Goal: Navigation & Orientation: Locate item on page

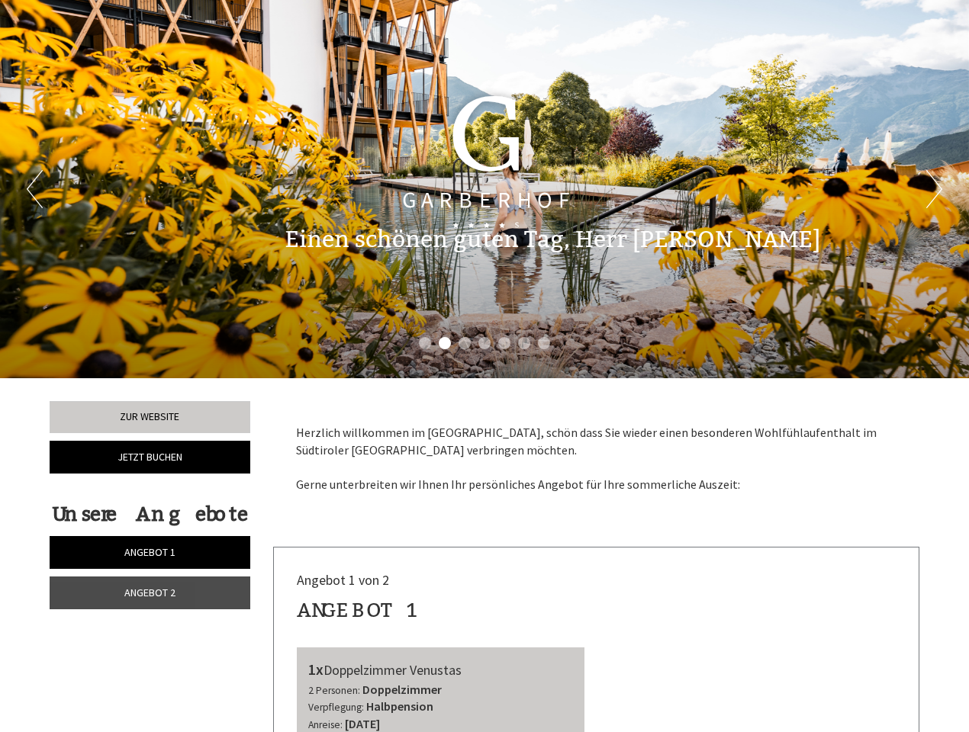
click at [484, 366] on div "Previous Next 1 2 3 4 5 6 7" at bounding box center [484, 189] width 969 height 378
click at [34, 189] on button "Previous" at bounding box center [35, 189] width 16 height 38
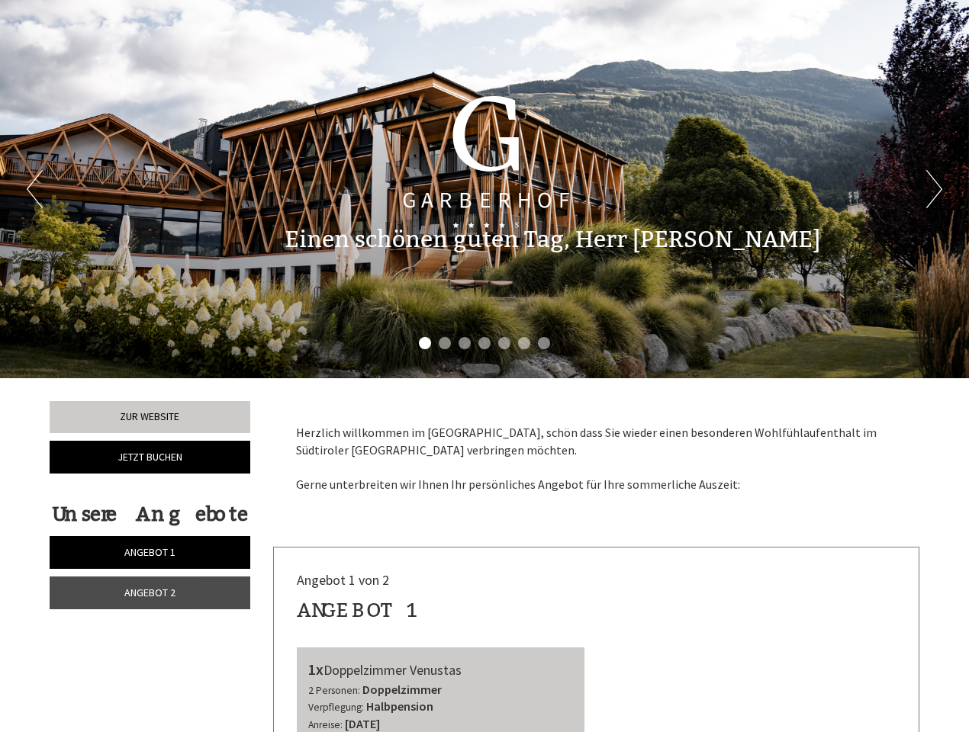
click at [933, 189] on button "Next" at bounding box center [934, 189] width 16 height 38
click at [425, 343] on li "1" at bounding box center [425, 343] width 12 height 12
click at [445, 343] on li "2" at bounding box center [445, 343] width 12 height 12
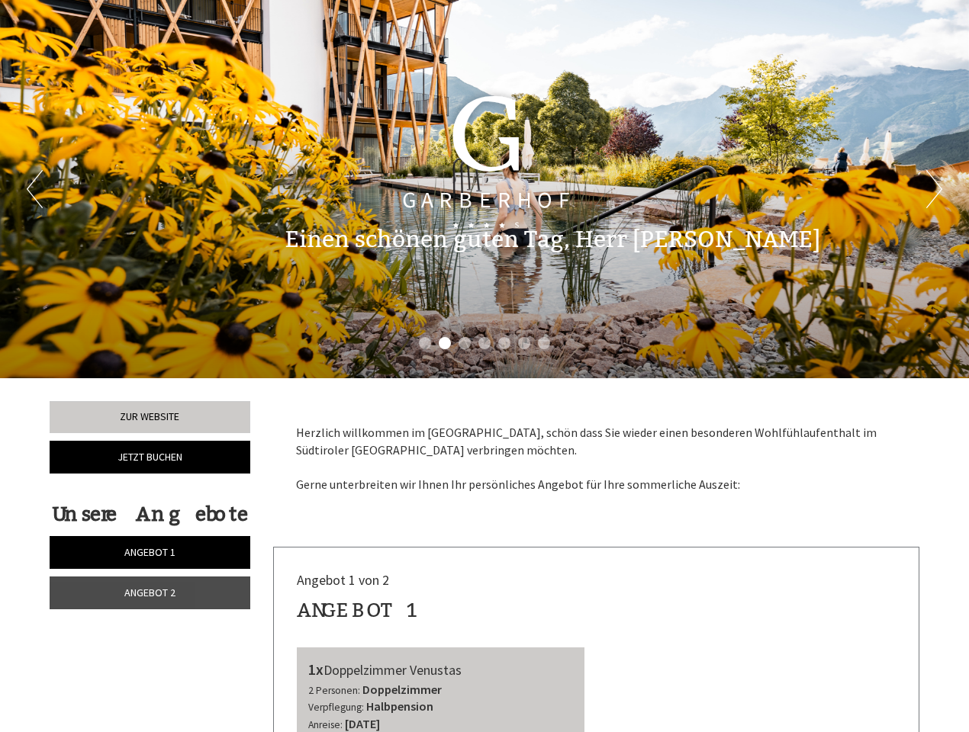
click at [464, 343] on li "3" at bounding box center [464, 343] width 12 height 12
click at [484, 343] on li "4" at bounding box center [484, 343] width 12 height 12
click at [504, 343] on li "5" at bounding box center [504, 343] width 12 height 12
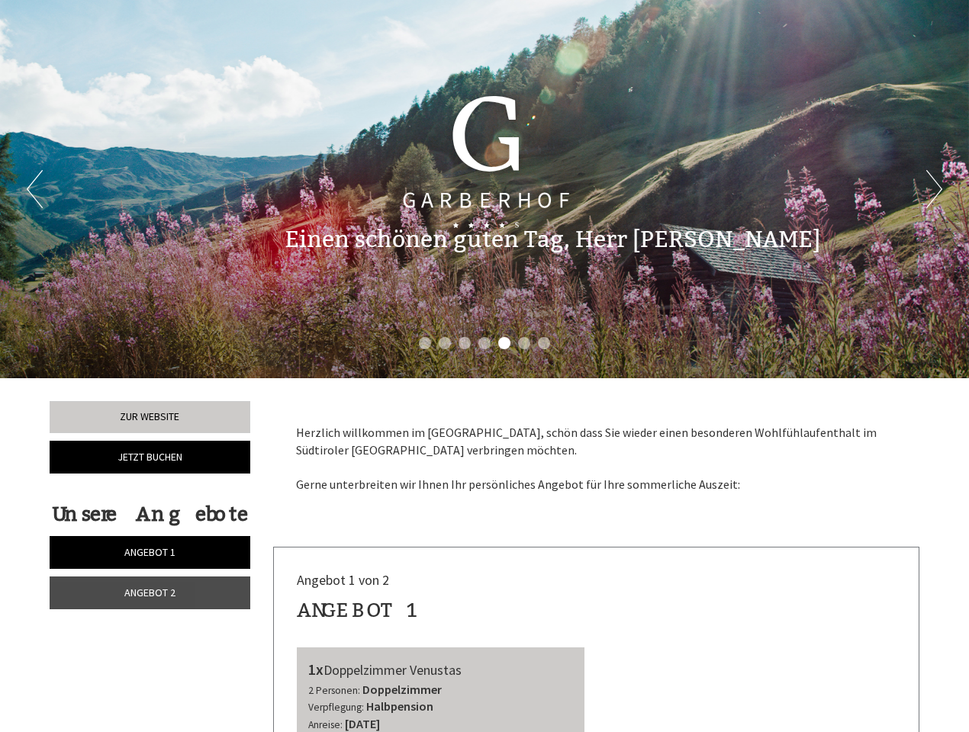
click at [524, 343] on li "6" at bounding box center [524, 343] width 12 height 12
click at [544, 343] on li "7" at bounding box center [544, 343] width 12 height 12
